Goal: Consume media (video, audio): Consume media (video, audio)

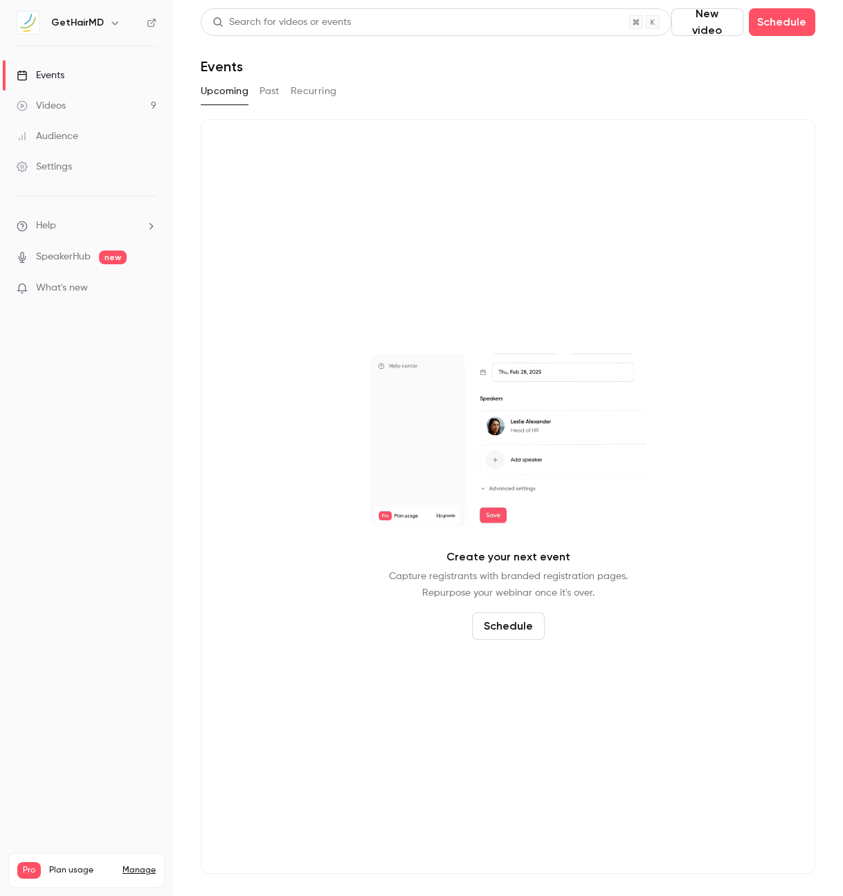
click at [77, 113] on link "Videos 9" at bounding box center [86, 106] width 173 height 30
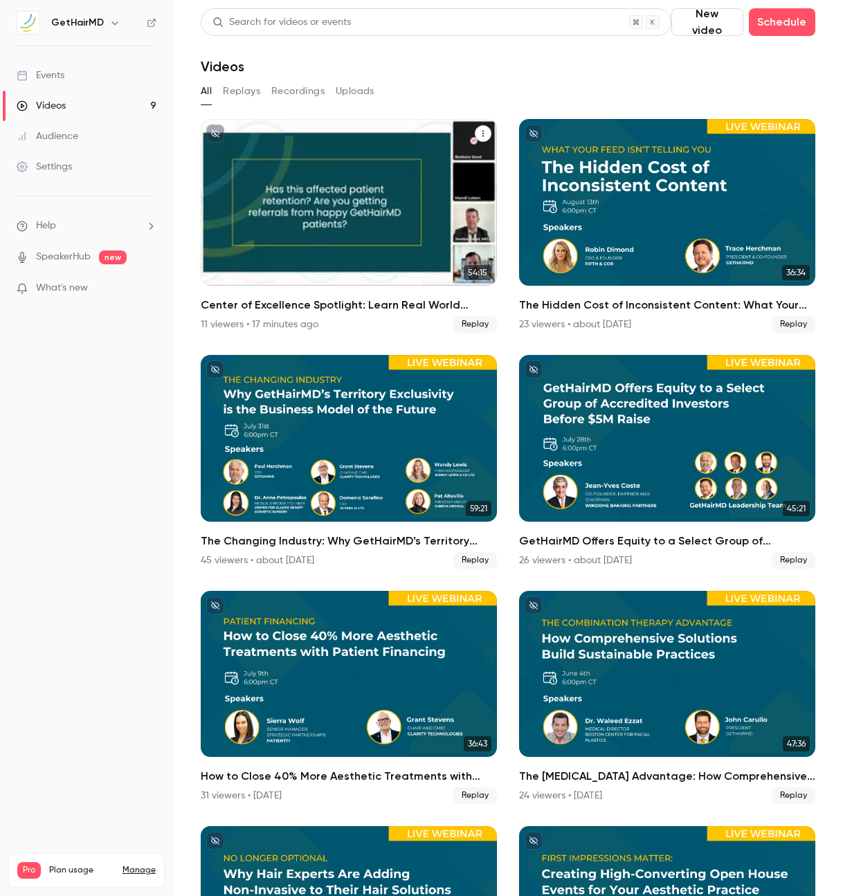
click at [258, 300] on h2 "Center of Excellence Spotlight: Learn Real World Success from a Top GetHairMD P…" at bounding box center [349, 305] width 296 height 17
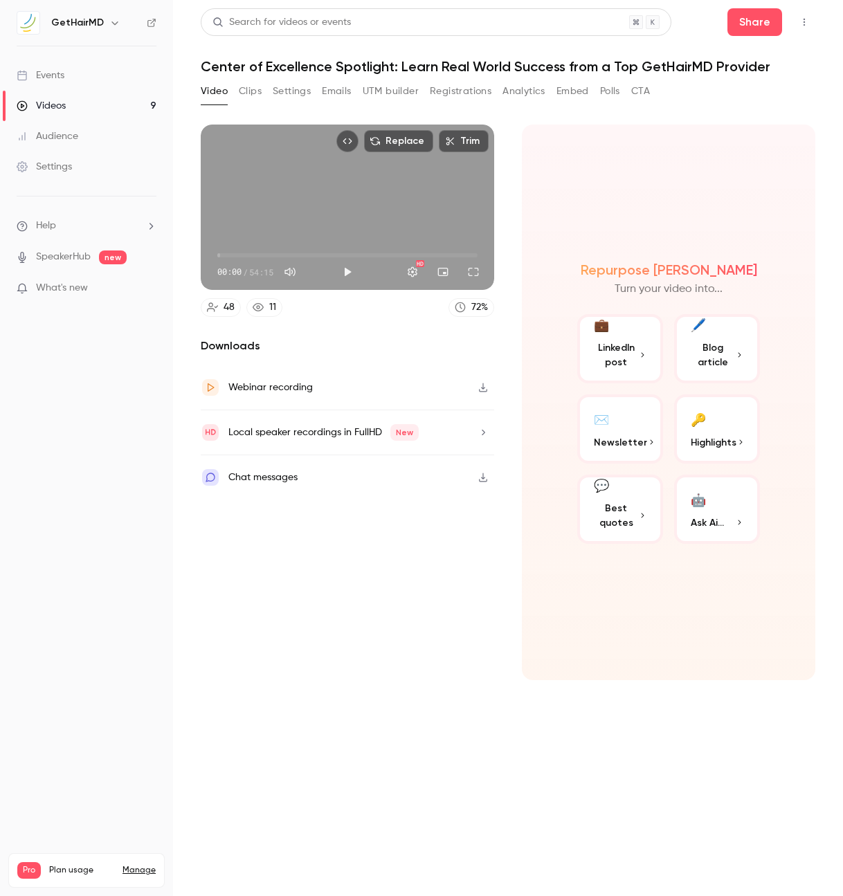
click at [485, 392] on button "button" at bounding box center [483, 388] width 22 height 22
click at [480, 436] on icon "button" at bounding box center [483, 433] width 11 height 10
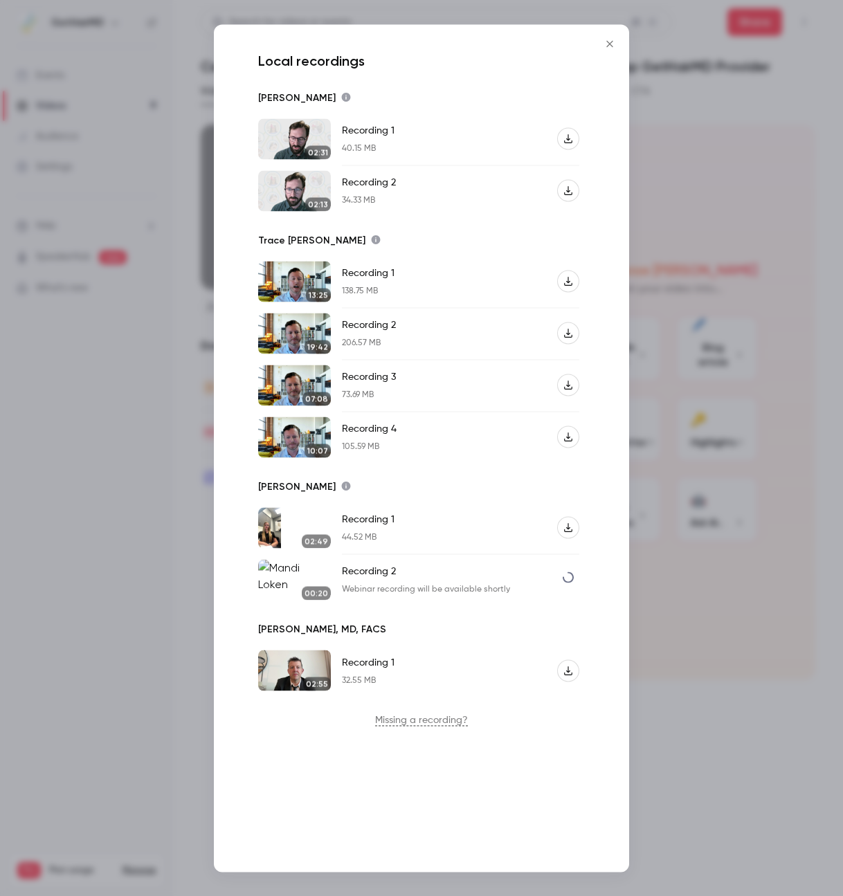
click at [612, 254] on div "Local recordings [PERSON_NAME] 02:31 Recording 1 40.15 MB 02:13 Recording 2 34.…" at bounding box center [421, 448] width 415 height 848
click at [567, 279] on icon "Recording 1" at bounding box center [568, 282] width 10 height 10
click at [238, 333] on div "Local recordings [PERSON_NAME] 02:31 Recording 1 40.15 MB 02:13 Recording 2 34.…" at bounding box center [421, 448] width 415 height 848
click at [570, 329] on icon "Recording 2" at bounding box center [568, 334] width 10 height 10
click at [608, 445] on div "Local recordings [PERSON_NAME] 02:31 Recording 1 40.15 MB 02:13 Recording 2 34.…" at bounding box center [421, 448] width 415 height 848
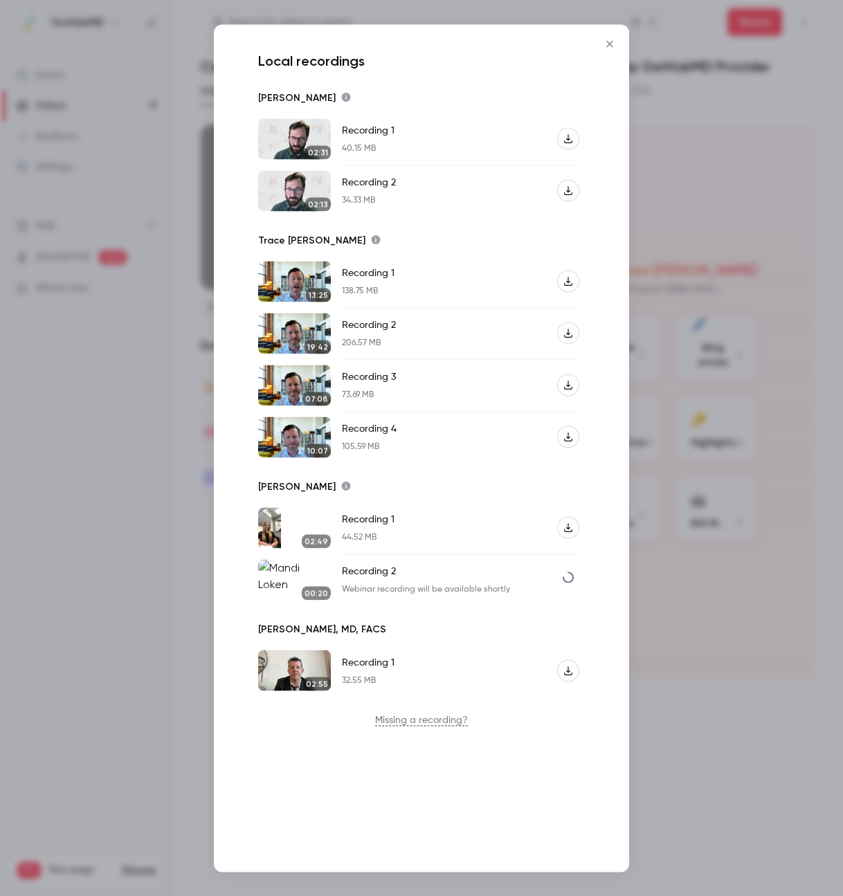
click at [574, 388] on button "Recording 3" at bounding box center [568, 385] width 22 height 22
click at [595, 467] on div "Local recordings [PERSON_NAME] 02:31 Recording 1 40.15 MB 02:13 Recording 2 34.…" at bounding box center [421, 448] width 415 height 848
click at [567, 440] on icon "Recording 4" at bounding box center [568, 438] width 10 height 10
click at [603, 484] on div "Local recordings [PERSON_NAME] 02:31 Recording 1 40.15 MB 02:13 Recording 2 34.…" at bounding box center [421, 448] width 415 height 848
click at [570, 673] on icon "Recording 1" at bounding box center [568, 671] width 10 height 10
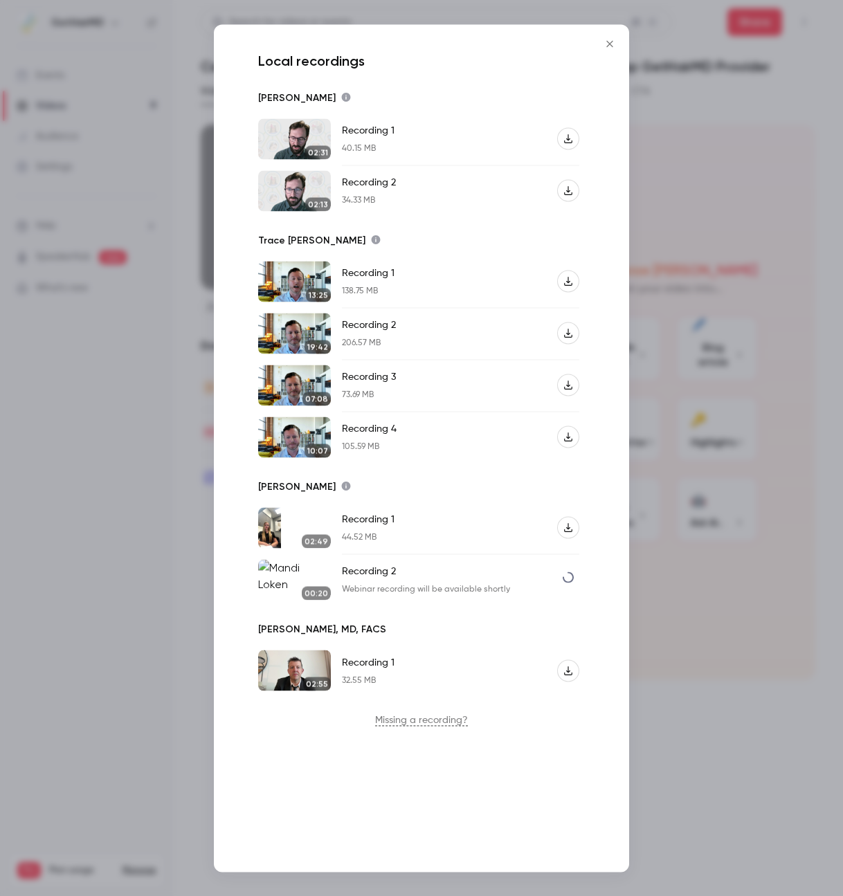
click at [235, 215] on div "Local recordings [PERSON_NAME] 02:31 Recording 1 40.15 MB 02:13 Recording 2 34.…" at bounding box center [421, 448] width 415 height 848
click at [569, 531] on icon "Recording 1" at bounding box center [568, 528] width 10 height 10
click at [603, 505] on div "Local recordings [PERSON_NAME] 02:31 Recording 1 40.15 MB 02:13 Recording 2 34.…" at bounding box center [421, 448] width 415 height 848
click at [572, 530] on icon "Recording 1" at bounding box center [568, 527] width 8 height 9
click at [599, 509] on div "Local recordings [PERSON_NAME] 02:31 Recording 1 40.15 MB 02:13 Recording 2 34.…" at bounding box center [421, 448] width 415 height 848
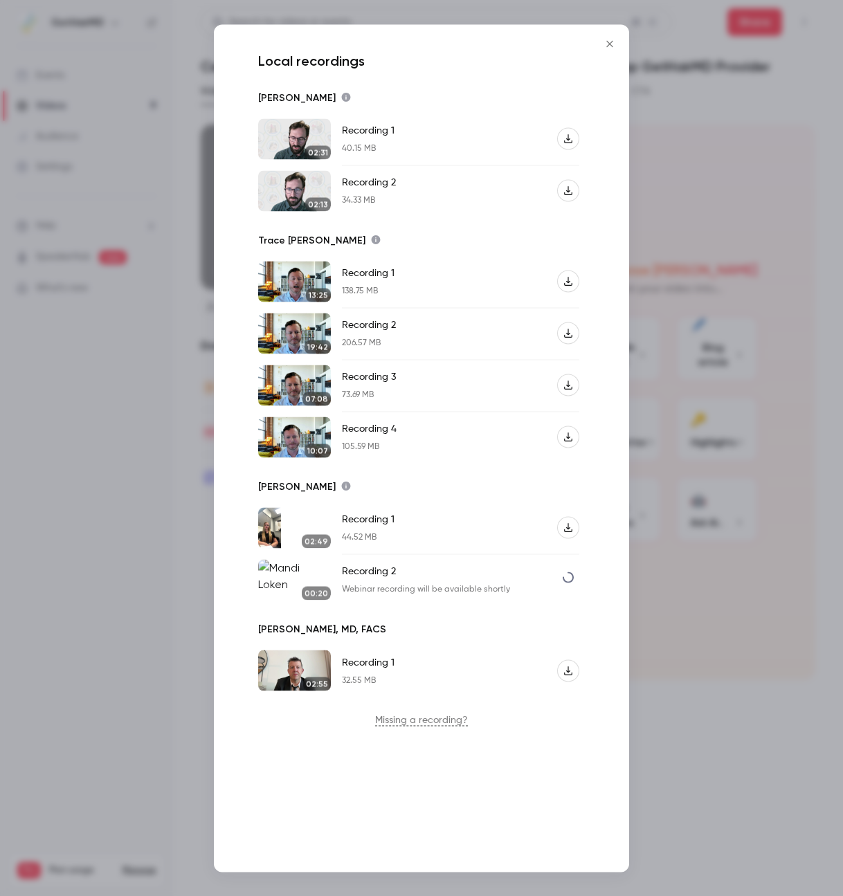
click at [572, 141] on icon "Recording 1" at bounding box center [568, 138] width 8 height 9
click at [235, 194] on div "Local recordings [PERSON_NAME] 02:31 Recording 1 40.15 MB 02:13 Recording 2 34.…" at bounding box center [421, 448] width 415 height 848
click at [572, 191] on icon "Recording 2" at bounding box center [568, 191] width 10 height 10
click at [610, 43] on icon "Close" at bounding box center [609, 43] width 6 height 6
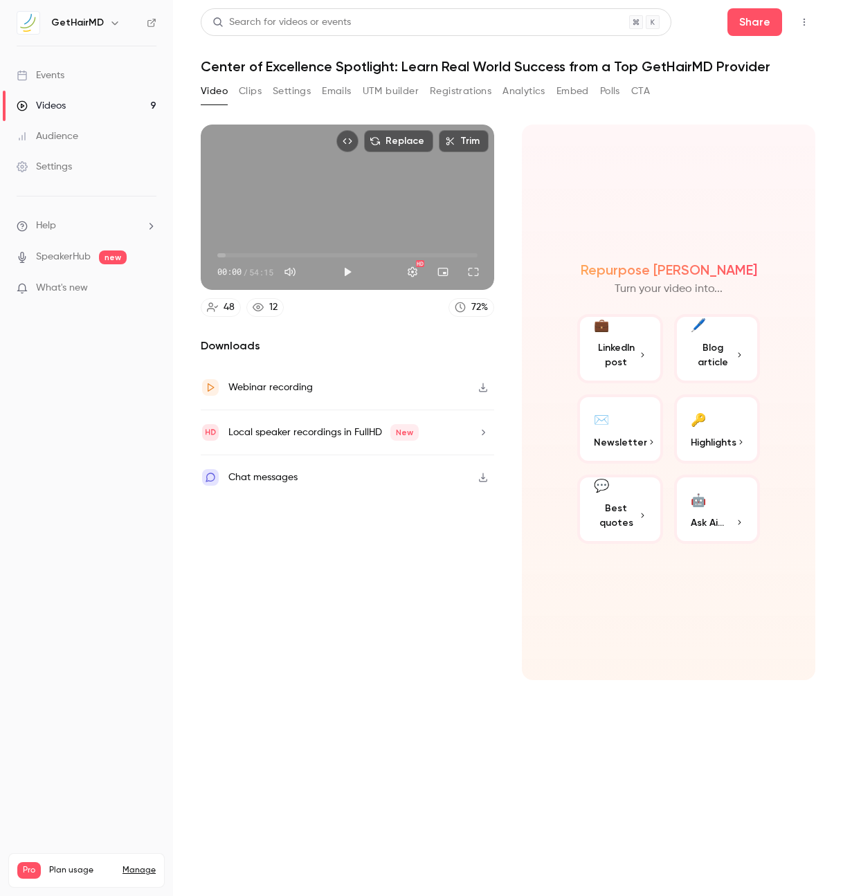
click at [482, 431] on icon "button" at bounding box center [483, 432] width 3 height 6
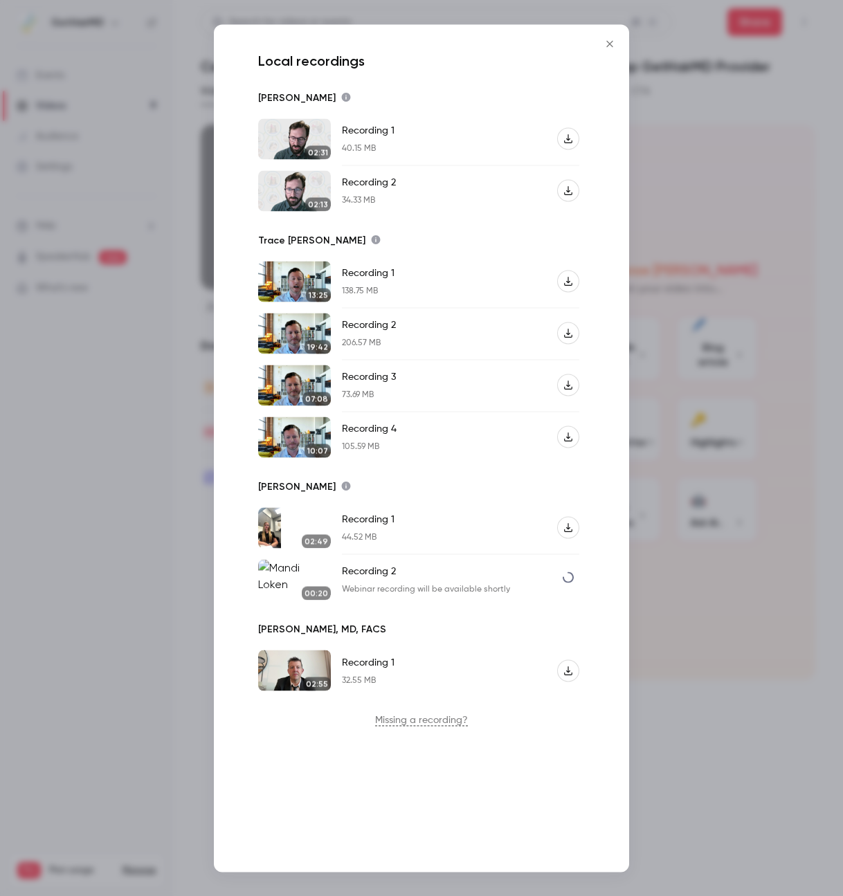
click at [395, 721] on p "Missing a recording?" at bounding box center [422, 721] width 338 height 14
click at [608, 39] on icon "Close" at bounding box center [609, 43] width 17 height 11
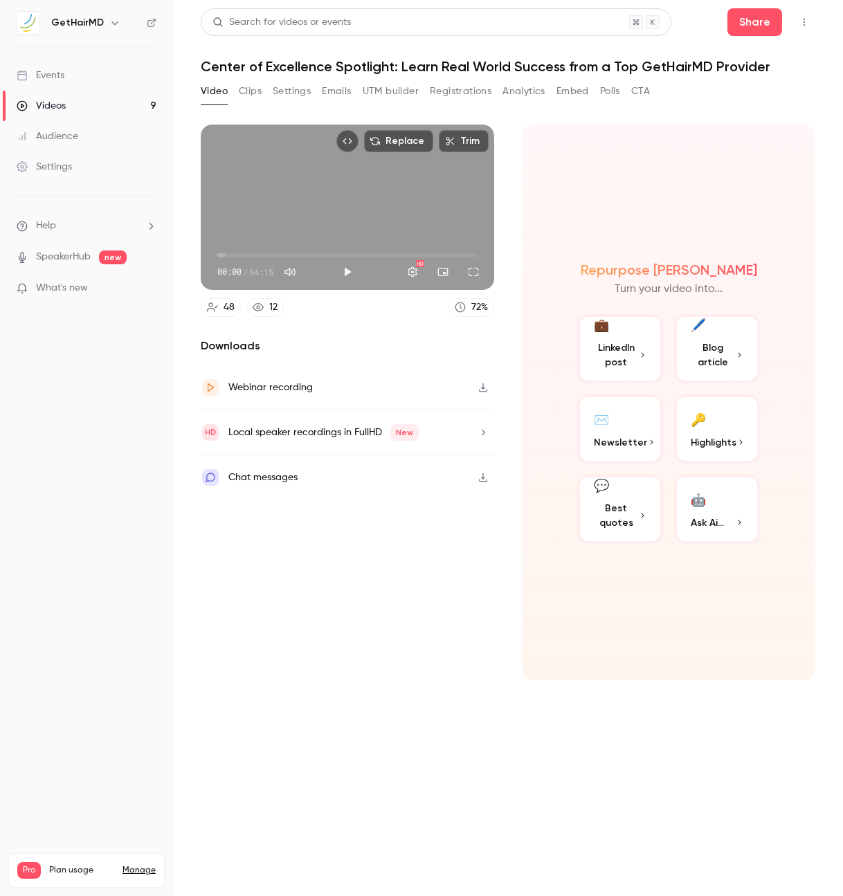
click at [466, 94] on button "Registrations" at bounding box center [461, 91] width 62 height 22
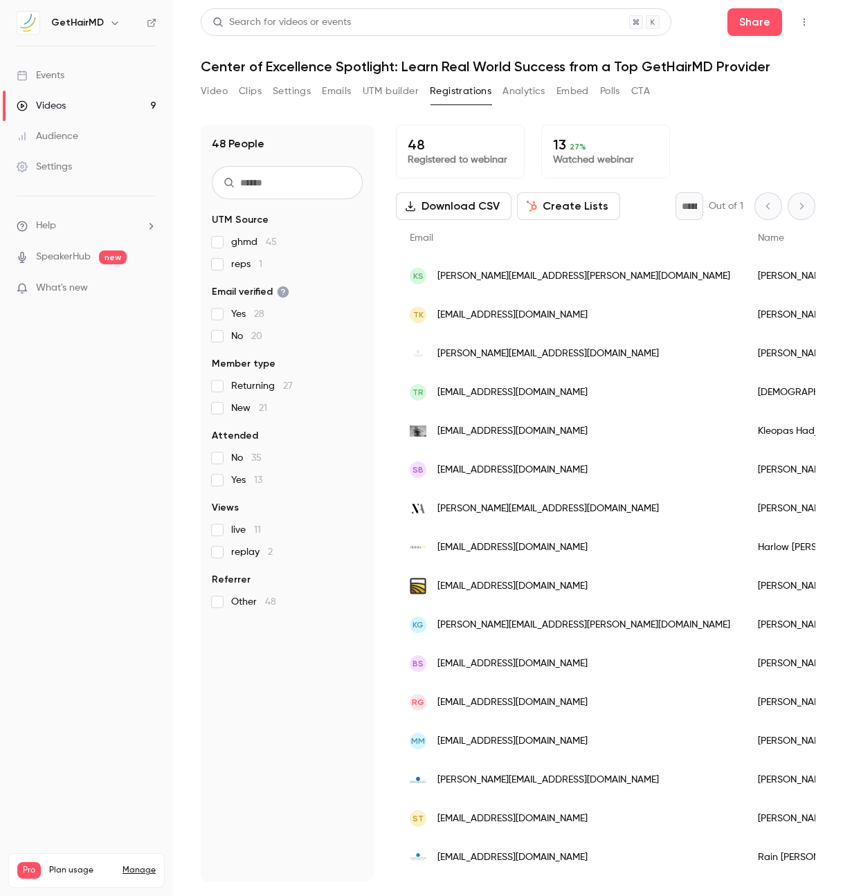
click at [549, 211] on button "Create Lists" at bounding box center [568, 206] width 103 height 28
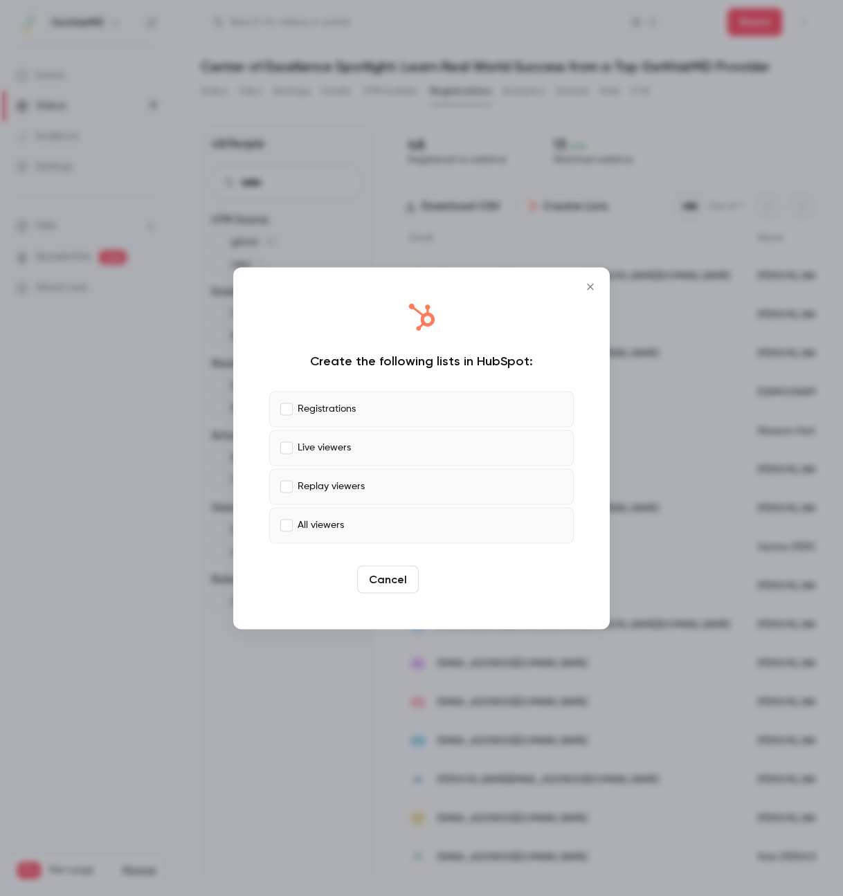
click at [471, 587] on button "Create" at bounding box center [455, 579] width 62 height 28
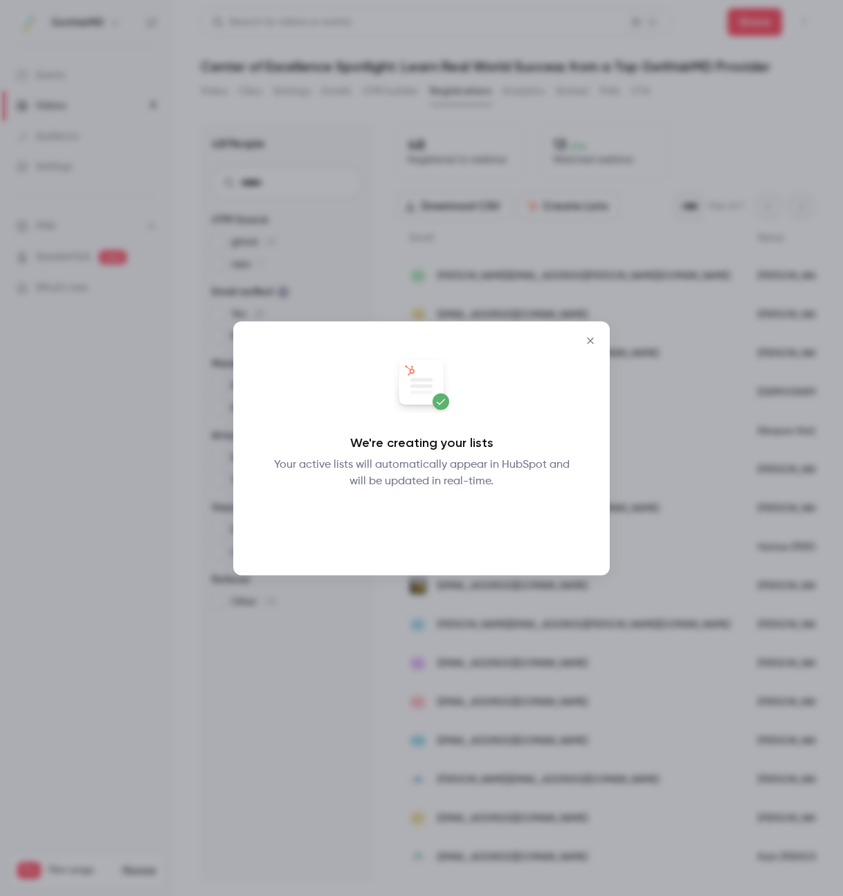
click at [418, 529] on button "Okay" at bounding box center [422, 526] width 51 height 28
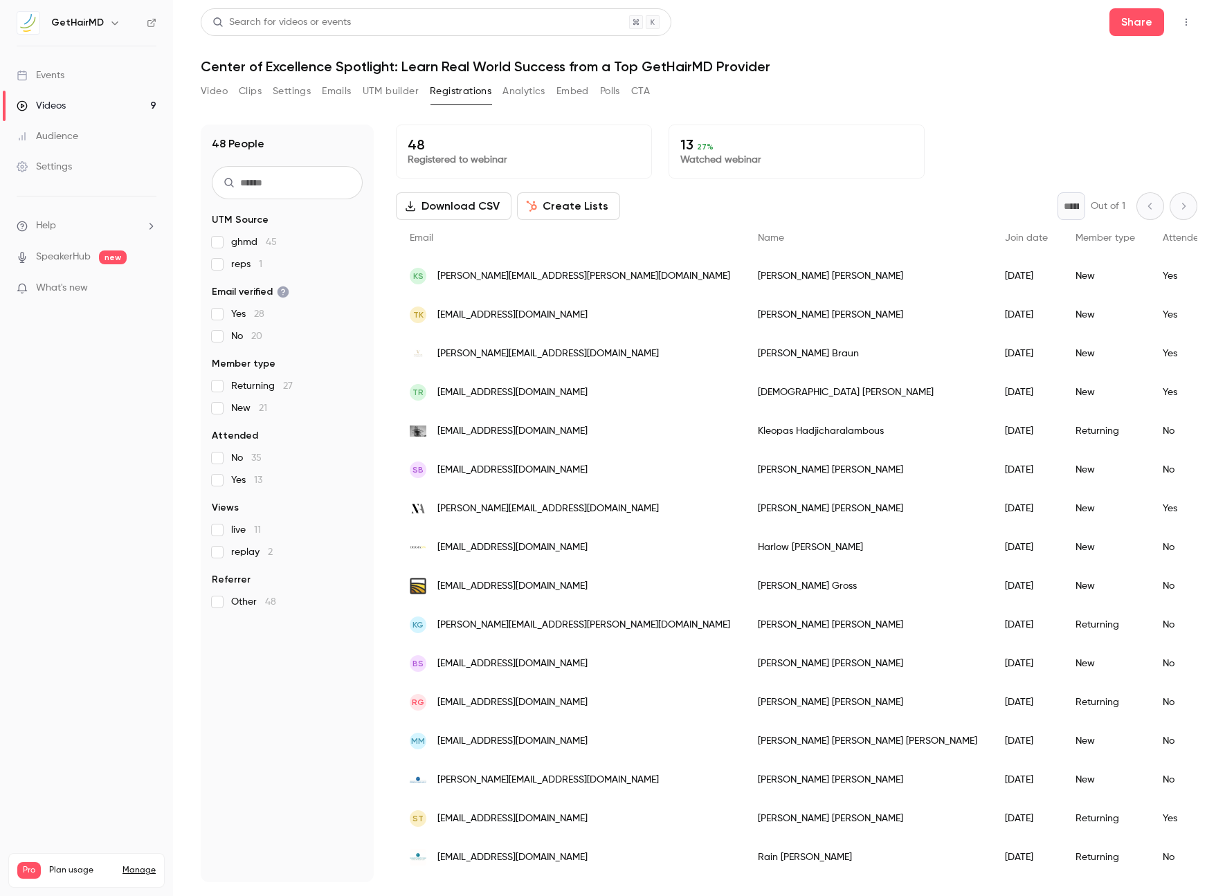
click at [442, 206] on button "Download CSV" at bounding box center [454, 206] width 116 height 28
click at [206, 87] on button "Video" at bounding box center [214, 91] width 27 height 22
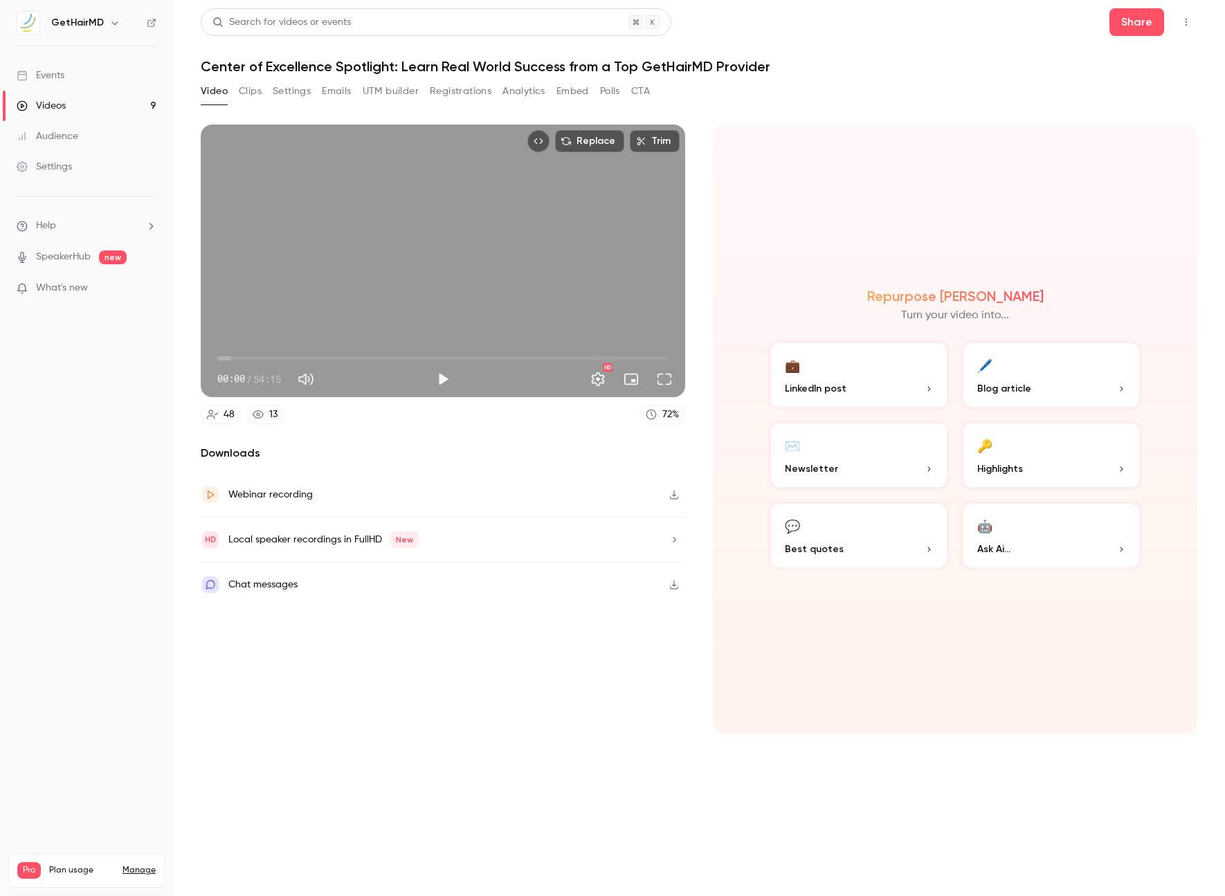
click at [575, 138] on button "Replace" at bounding box center [589, 141] width 69 height 22
click at [444, 379] on button "Play" at bounding box center [443, 379] width 28 height 28
click at [230, 357] on span "00:02" at bounding box center [442, 358] width 451 height 22
click at [397, 263] on div "Replace Trim 01:30 01:30 / 54:15 HD" at bounding box center [443, 261] width 485 height 273
click at [582, 144] on button "Replace" at bounding box center [589, 141] width 69 height 22
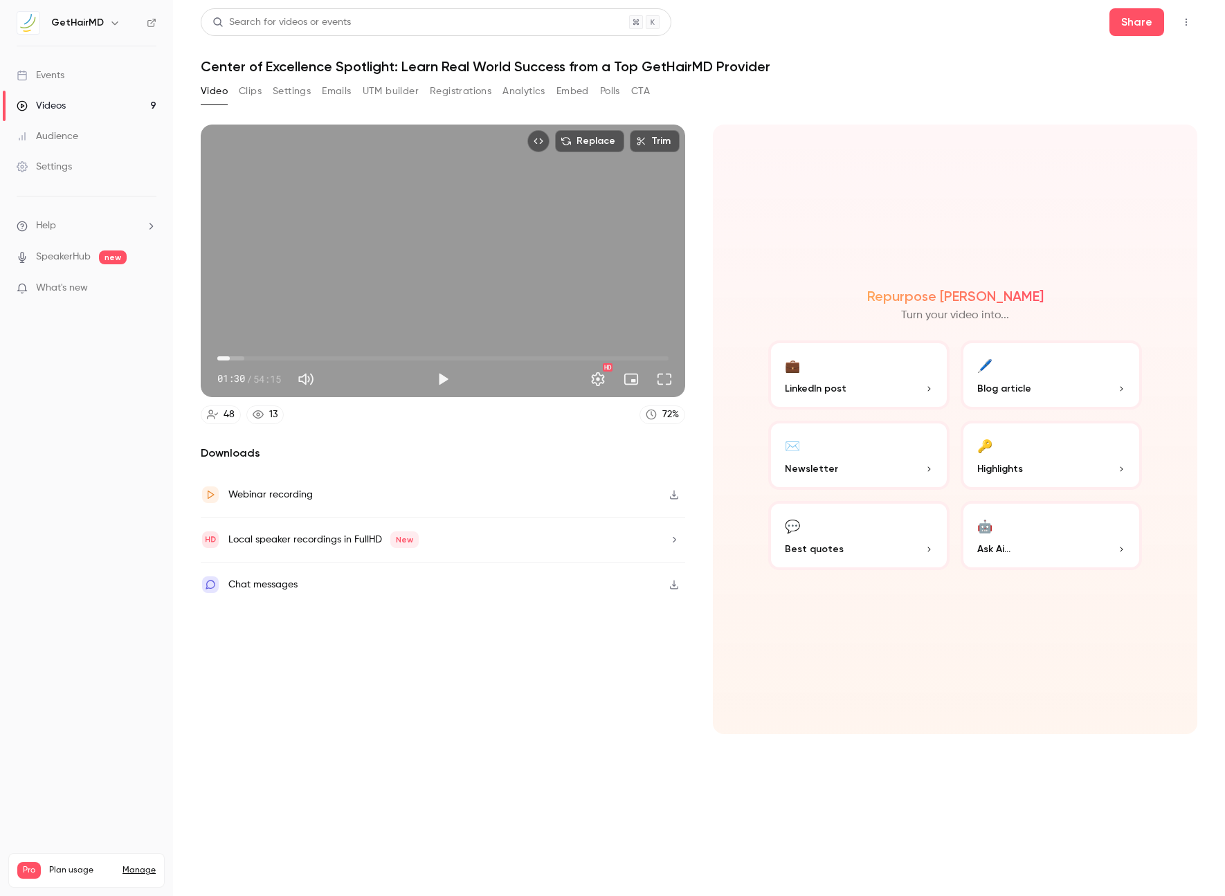
type input "****"
